Goal: Navigation & Orientation: Find specific page/section

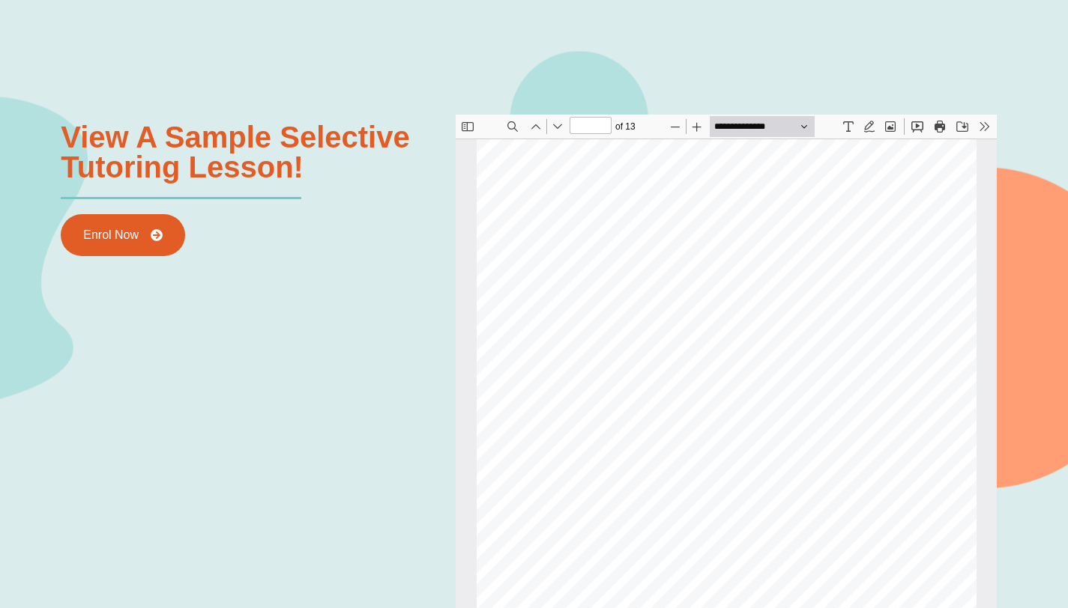
scroll to position [846, 0]
type input "*"
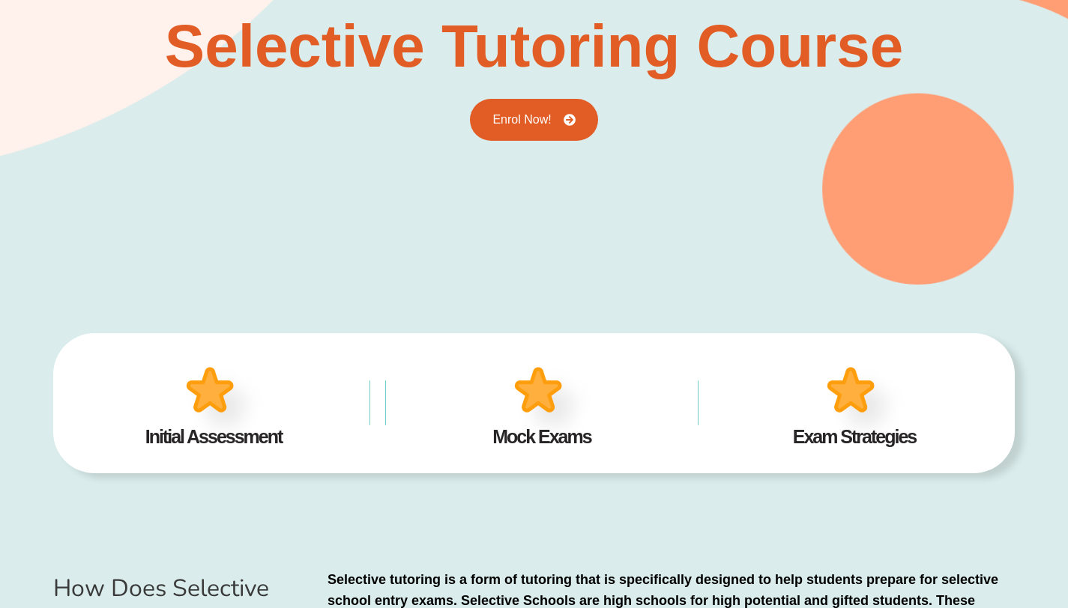
scroll to position [0, 0]
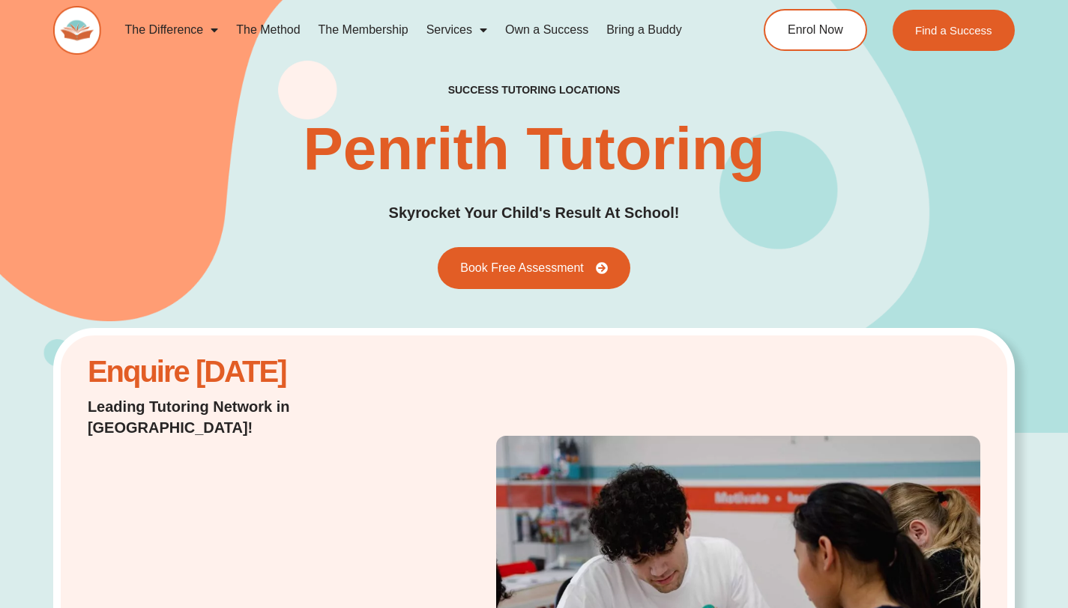
click at [639, 31] on link "Bring a Buddy" at bounding box center [644, 30] width 94 height 34
click at [641, 29] on link "Bring a Buddy" at bounding box center [644, 30] width 94 height 34
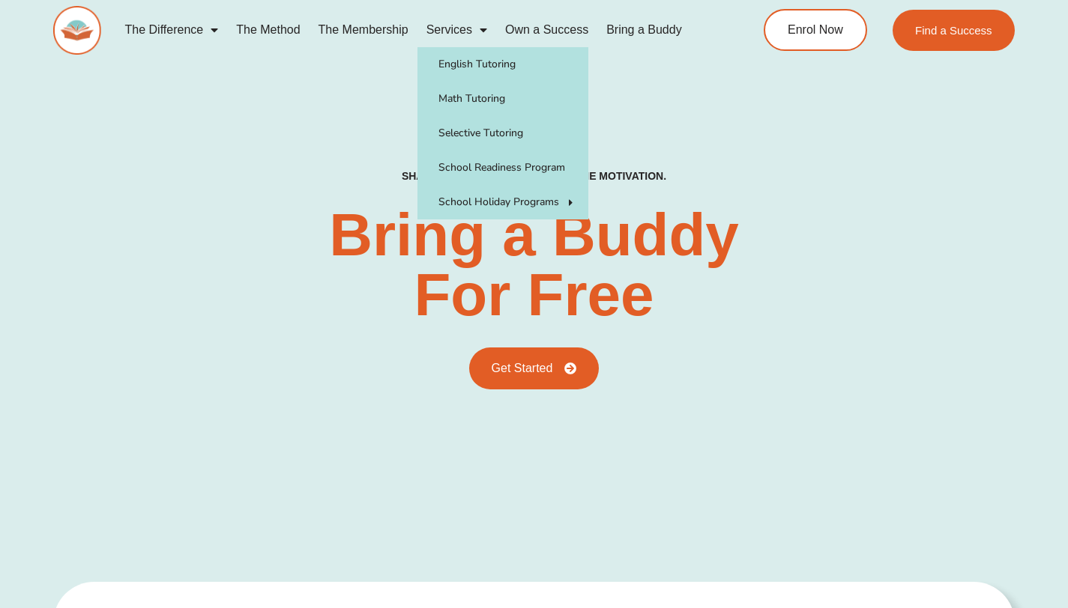
click at [479, 31] on span "Menu" at bounding box center [479, 29] width 15 height 27
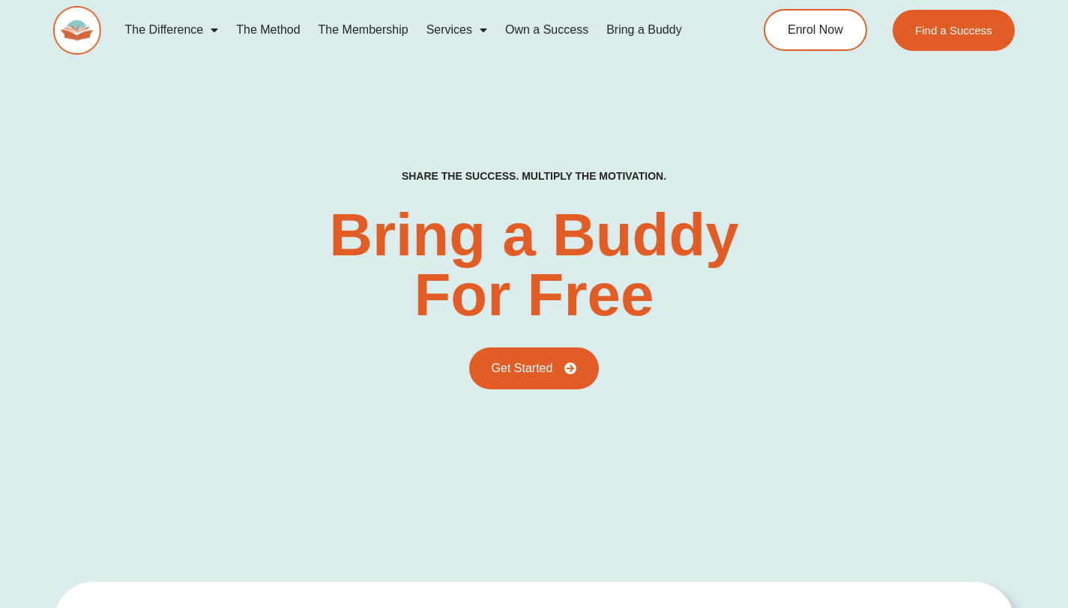
click at [479, 31] on span "Menu" at bounding box center [479, 29] width 15 height 27
click at [384, 31] on link "The Membership" at bounding box center [363, 30] width 108 height 34
click at [255, 36] on link "The Method" at bounding box center [268, 30] width 82 height 34
click at [273, 26] on link "The Method" at bounding box center [268, 30] width 82 height 34
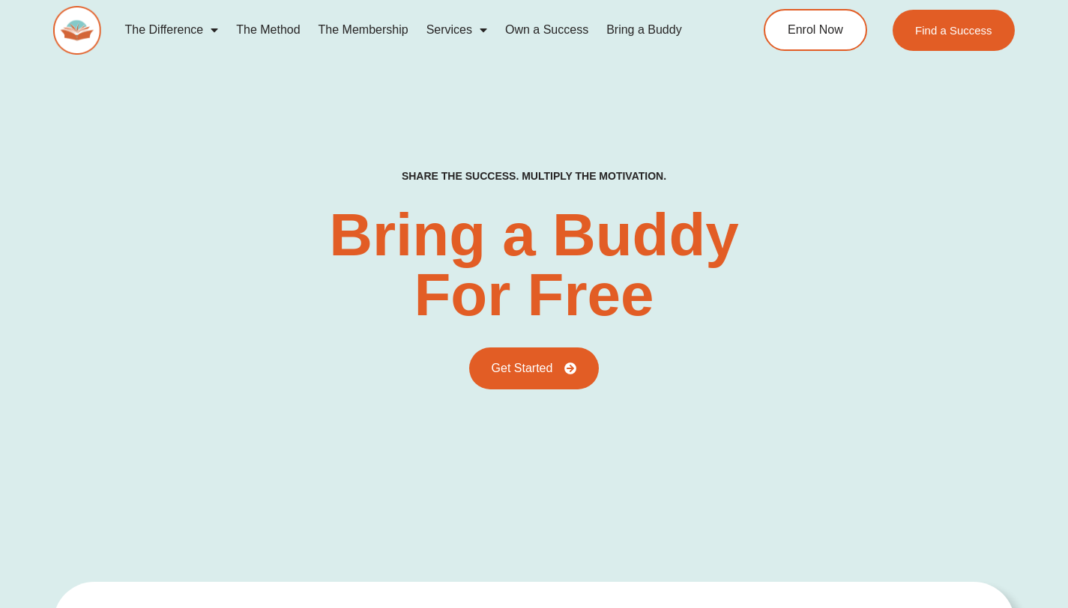
click at [274, 27] on link "The Method" at bounding box center [268, 30] width 82 height 34
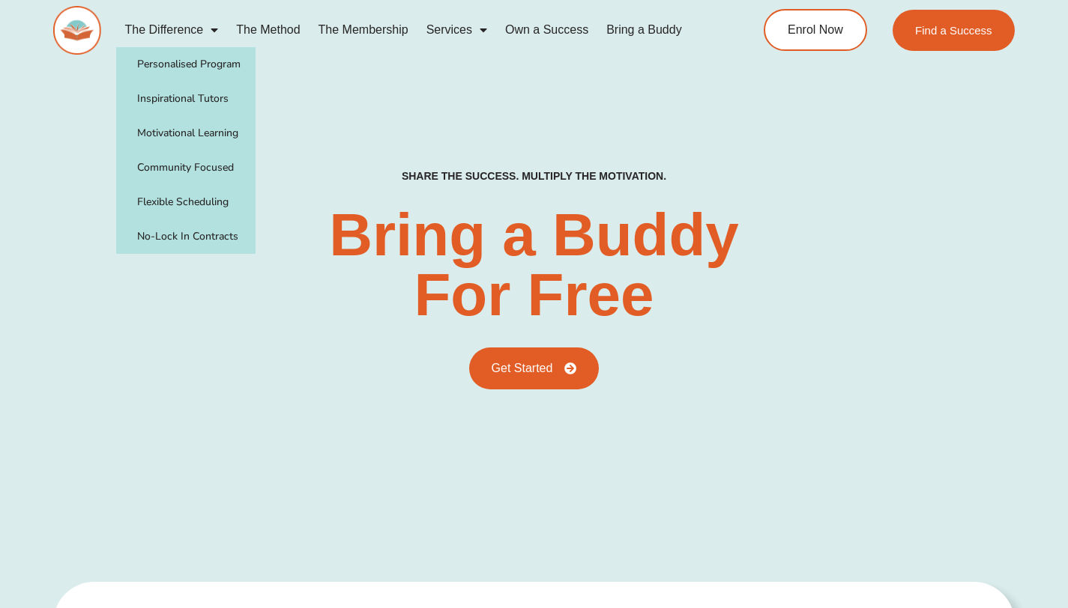
click at [217, 31] on link "The Difference" at bounding box center [172, 30] width 112 height 34
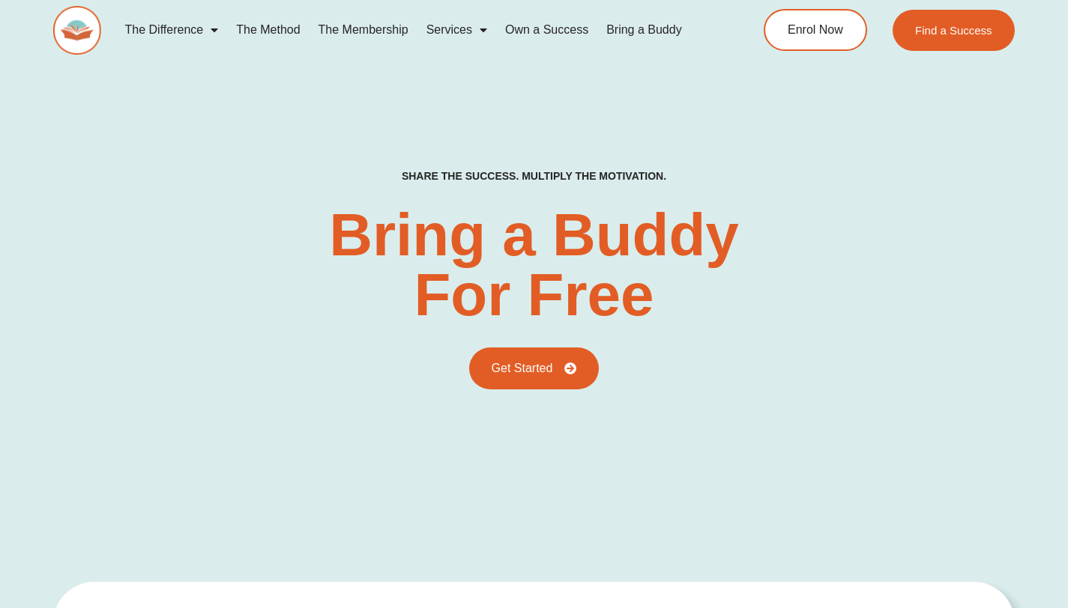
click at [217, 31] on span "Menu" at bounding box center [210, 29] width 15 height 27
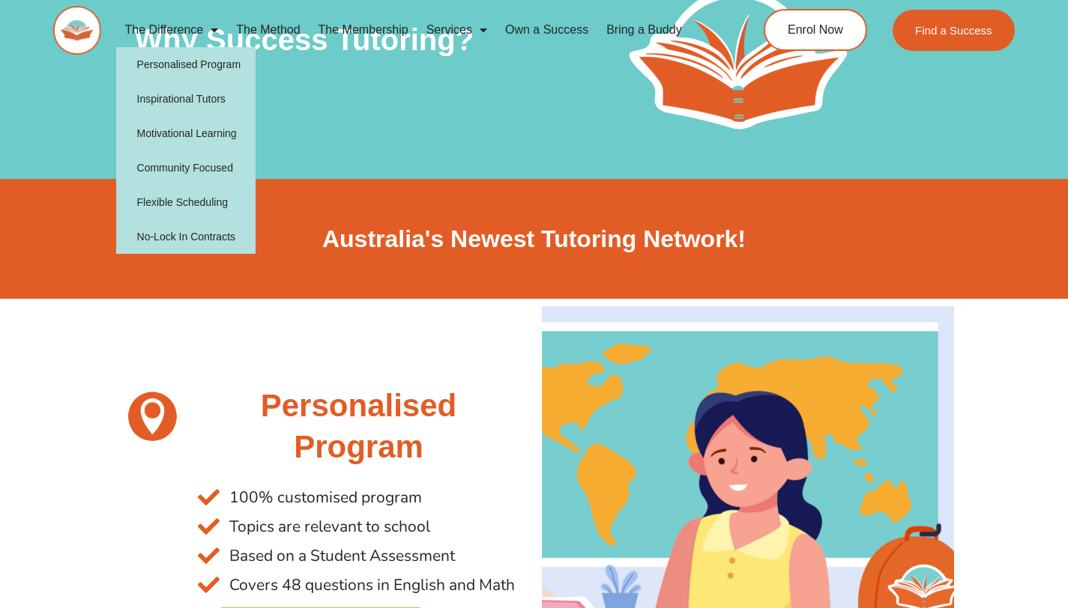
click at [173, 30] on link "The Difference" at bounding box center [172, 30] width 112 height 34
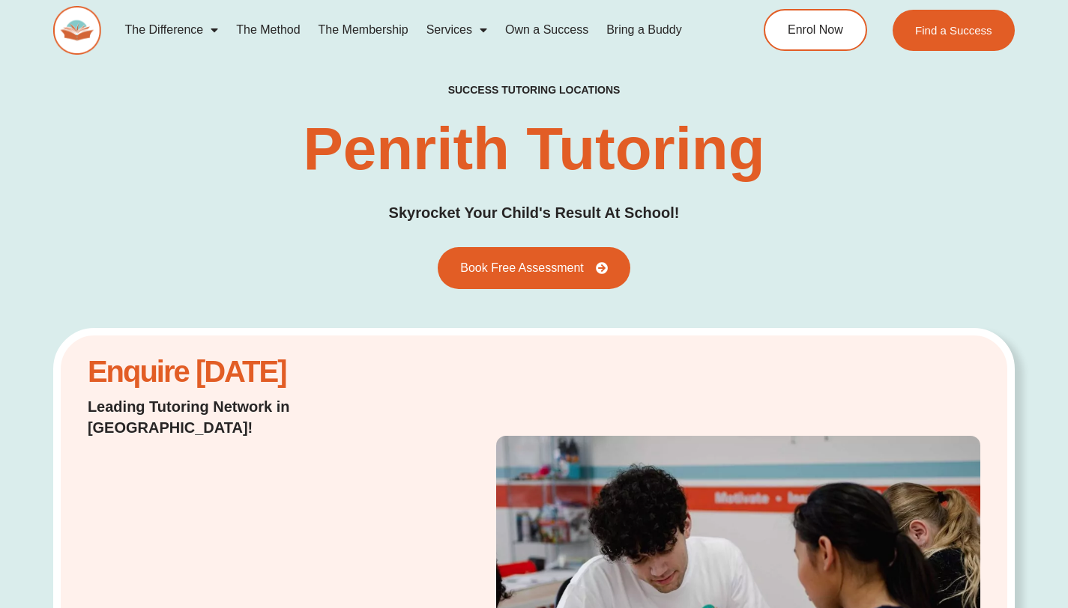
click at [302, 244] on div "success tutoring locations Penrith Tutoring Skyrocket Your Child's Result At Sc…" at bounding box center [533, 186] width 961 height 206
click at [636, 36] on link "Bring a Buddy" at bounding box center [644, 30] width 94 height 34
click at [635, 29] on link "Bring a Buddy" at bounding box center [644, 30] width 94 height 34
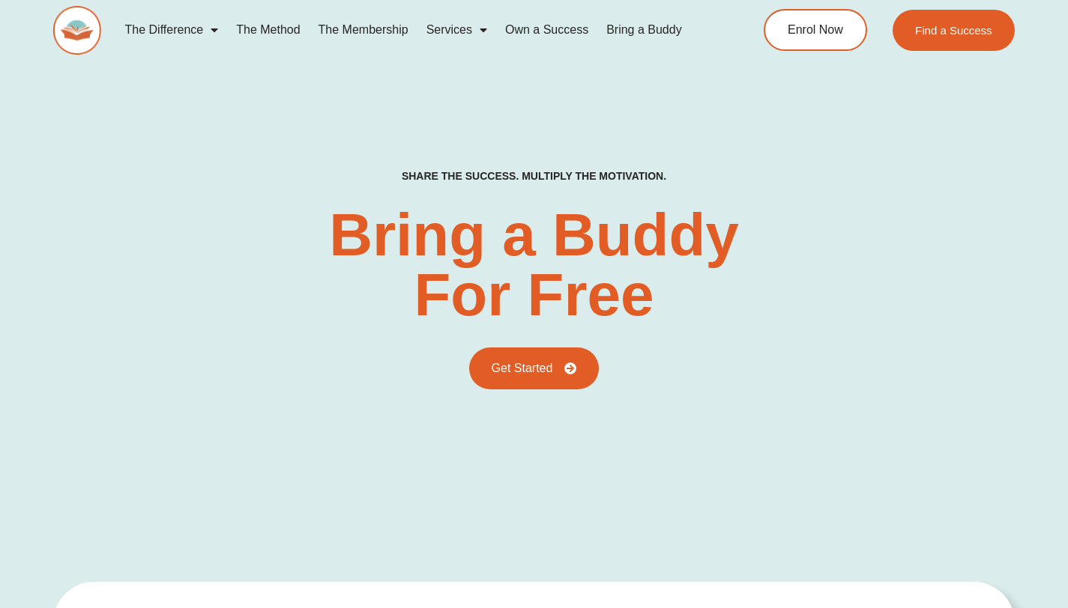
click at [554, 31] on link "Own a Success" at bounding box center [546, 30] width 101 height 34
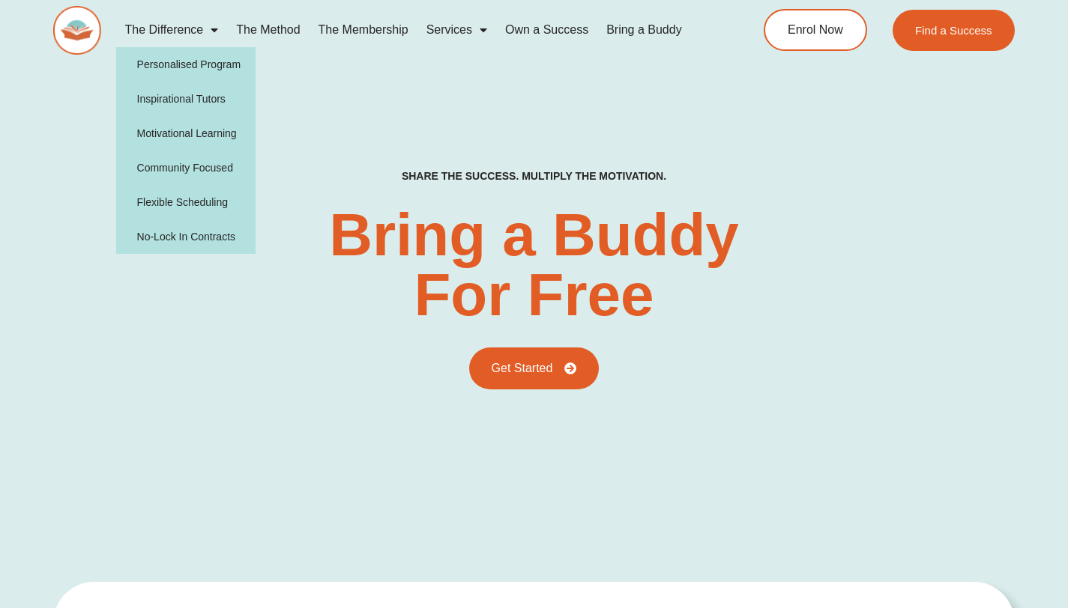
click at [197, 27] on link "The Difference" at bounding box center [172, 30] width 112 height 34
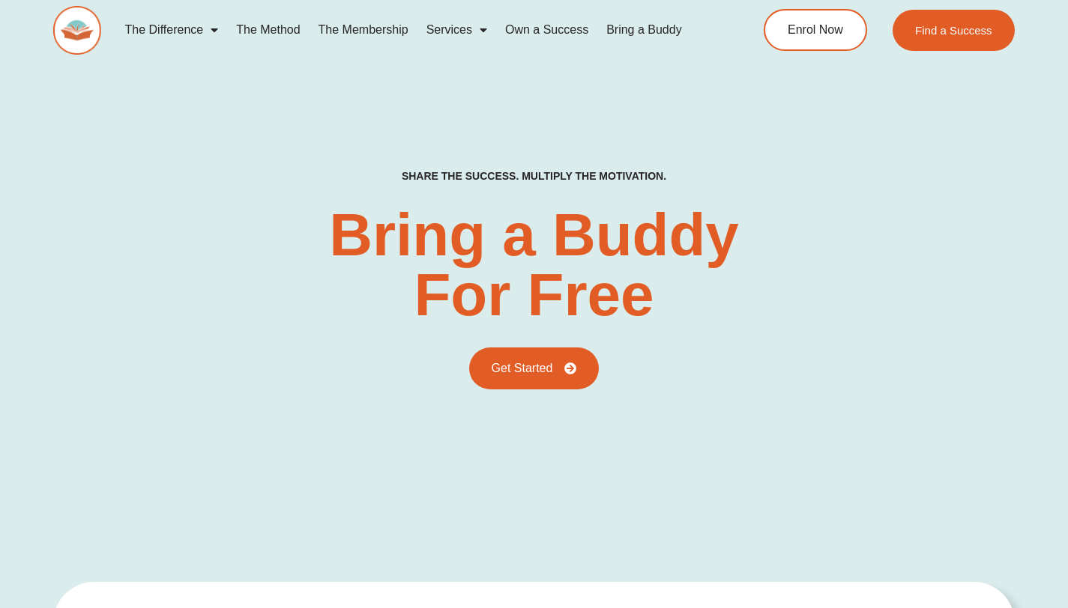
click at [197, 27] on link "The Difference" at bounding box center [172, 30] width 112 height 34
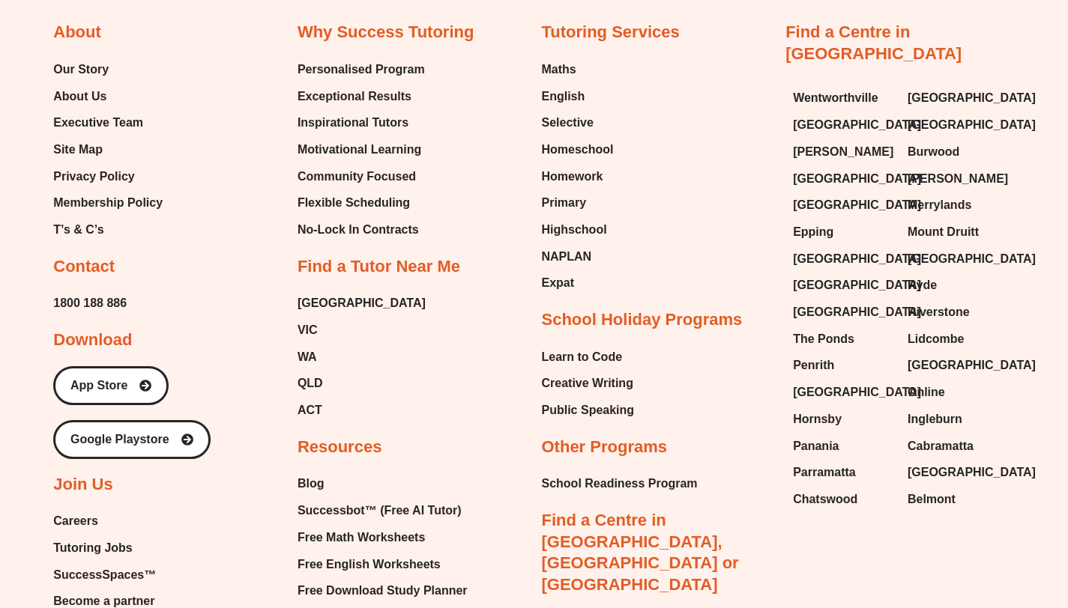
scroll to position [4666, 0]
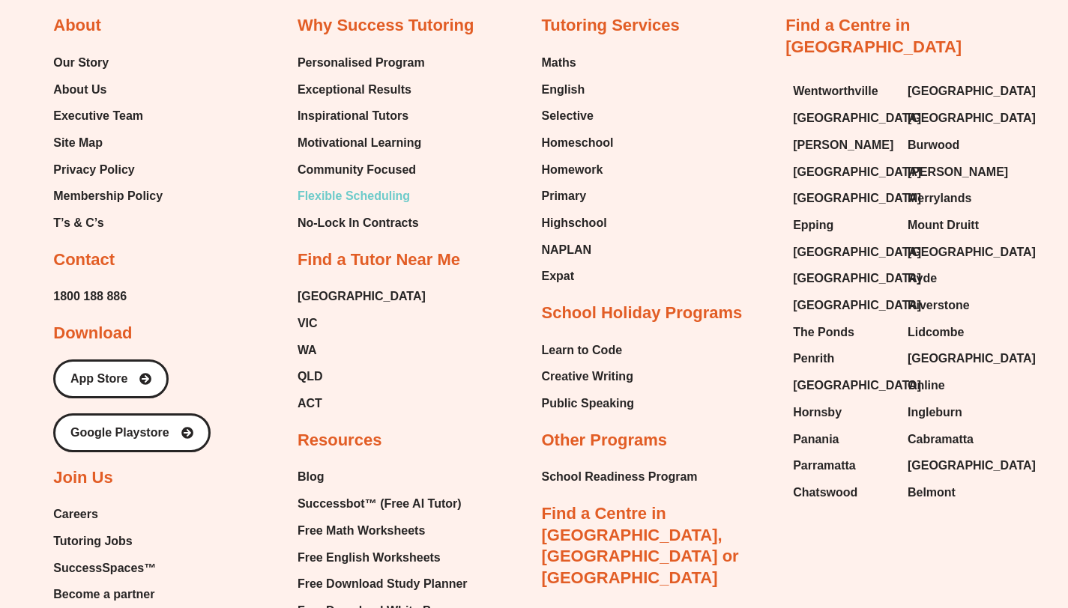
click at [348, 192] on span "Flexible Scheduling" at bounding box center [353, 196] width 112 height 22
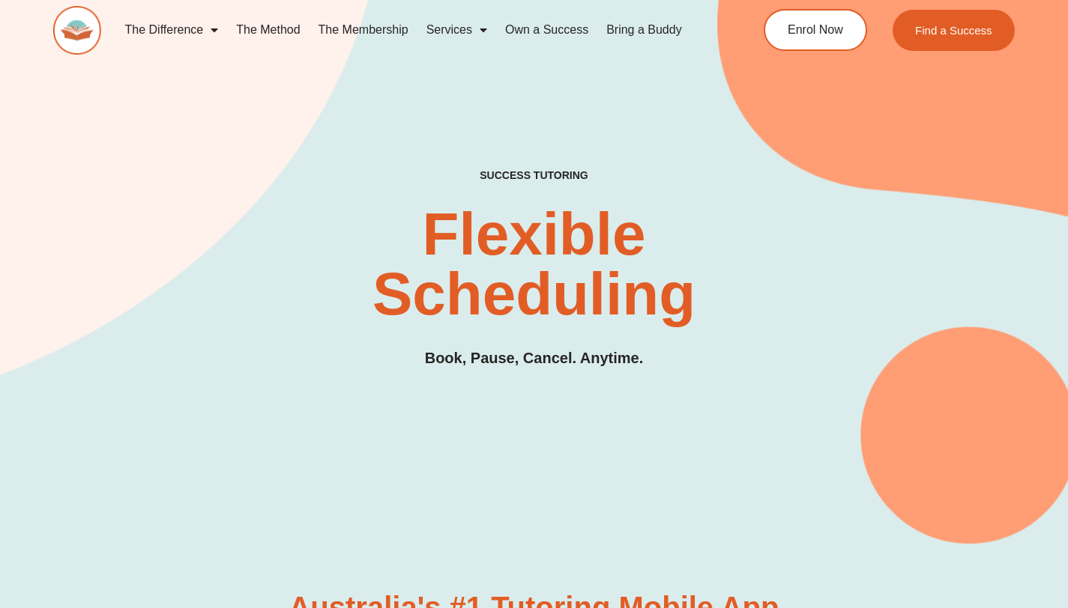
scroll to position [478, 0]
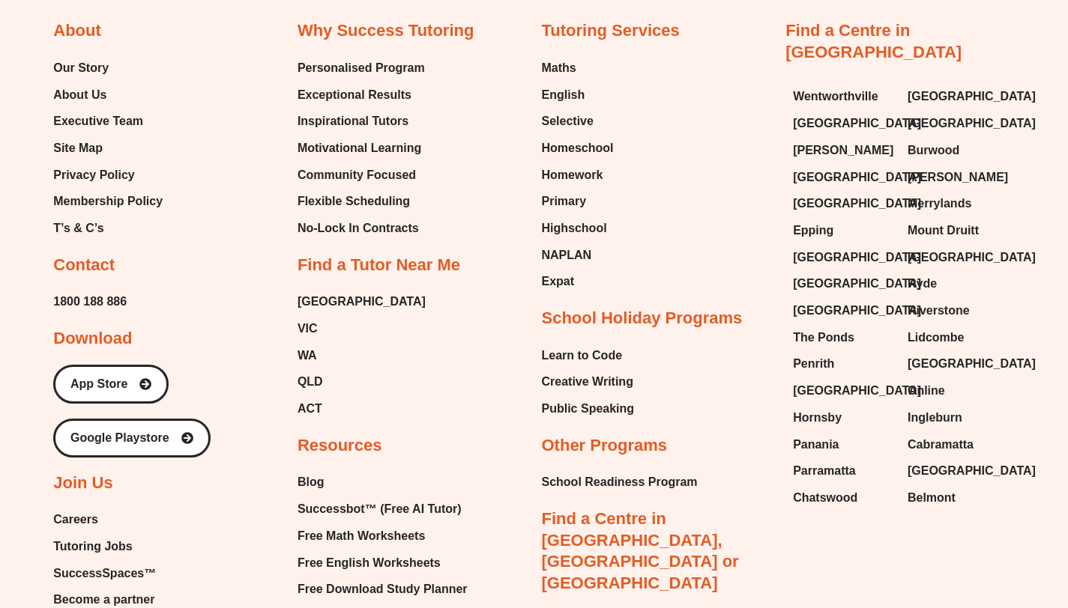
scroll to position [4666, 0]
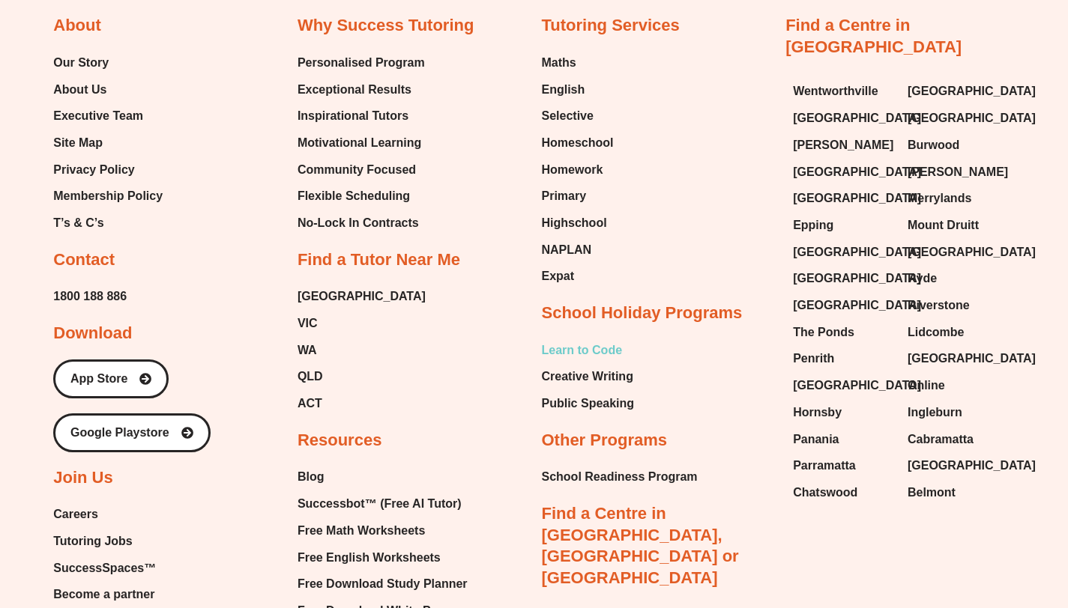
click at [586, 345] on span "Learn to Code" at bounding box center [582, 350] width 81 height 22
